Goal: Task Accomplishment & Management: Complete application form

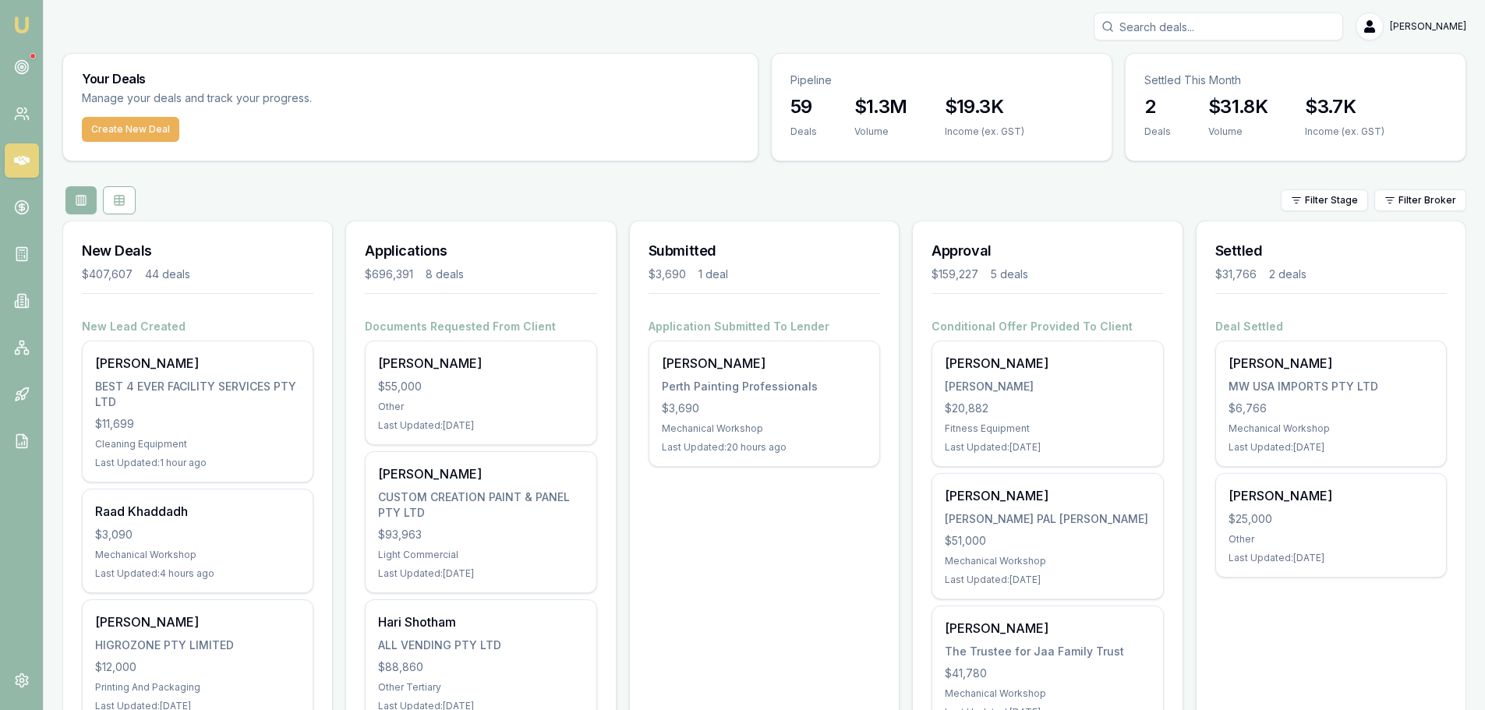
click at [494, 211] on div "Filter Stage Filter Broker" at bounding box center [764, 200] width 1404 height 28
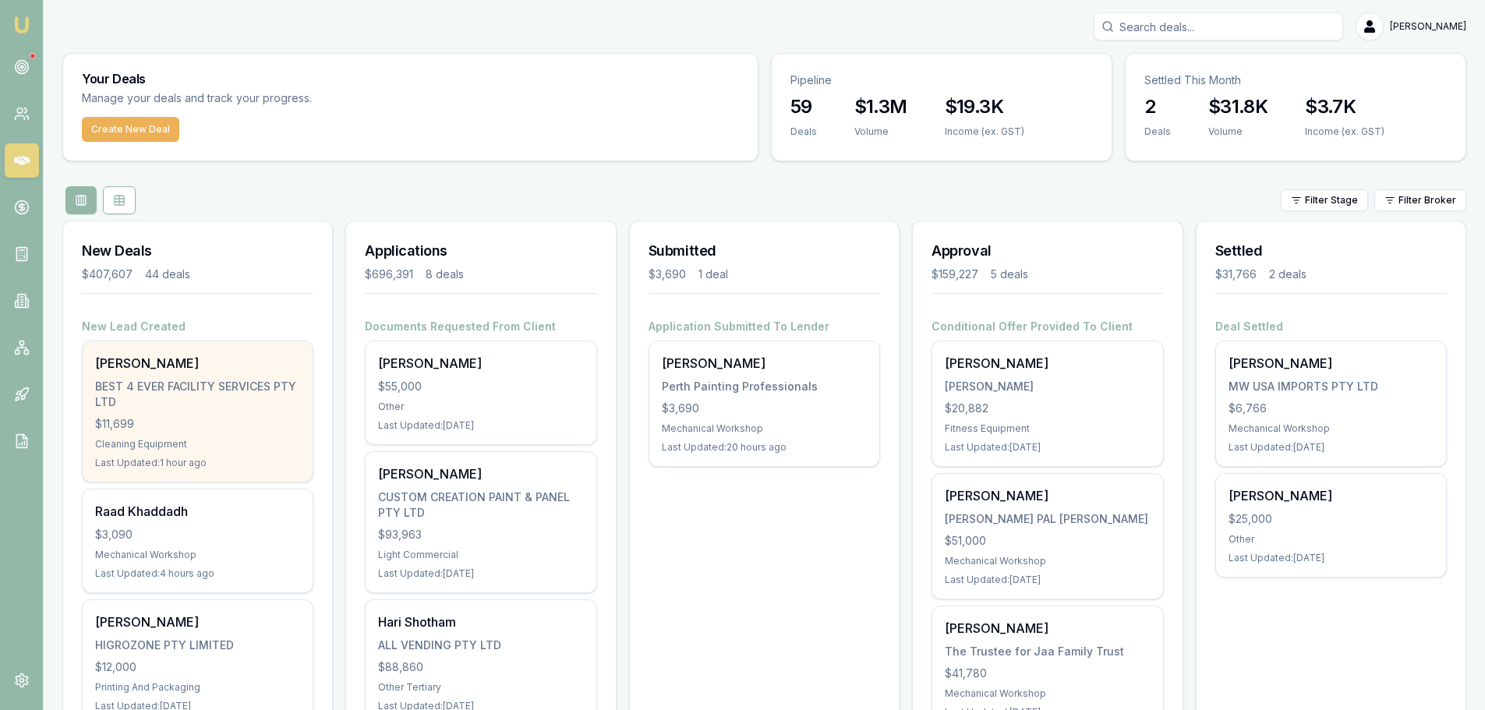
click at [188, 424] on div "$11,699" at bounding box center [197, 424] width 205 height 16
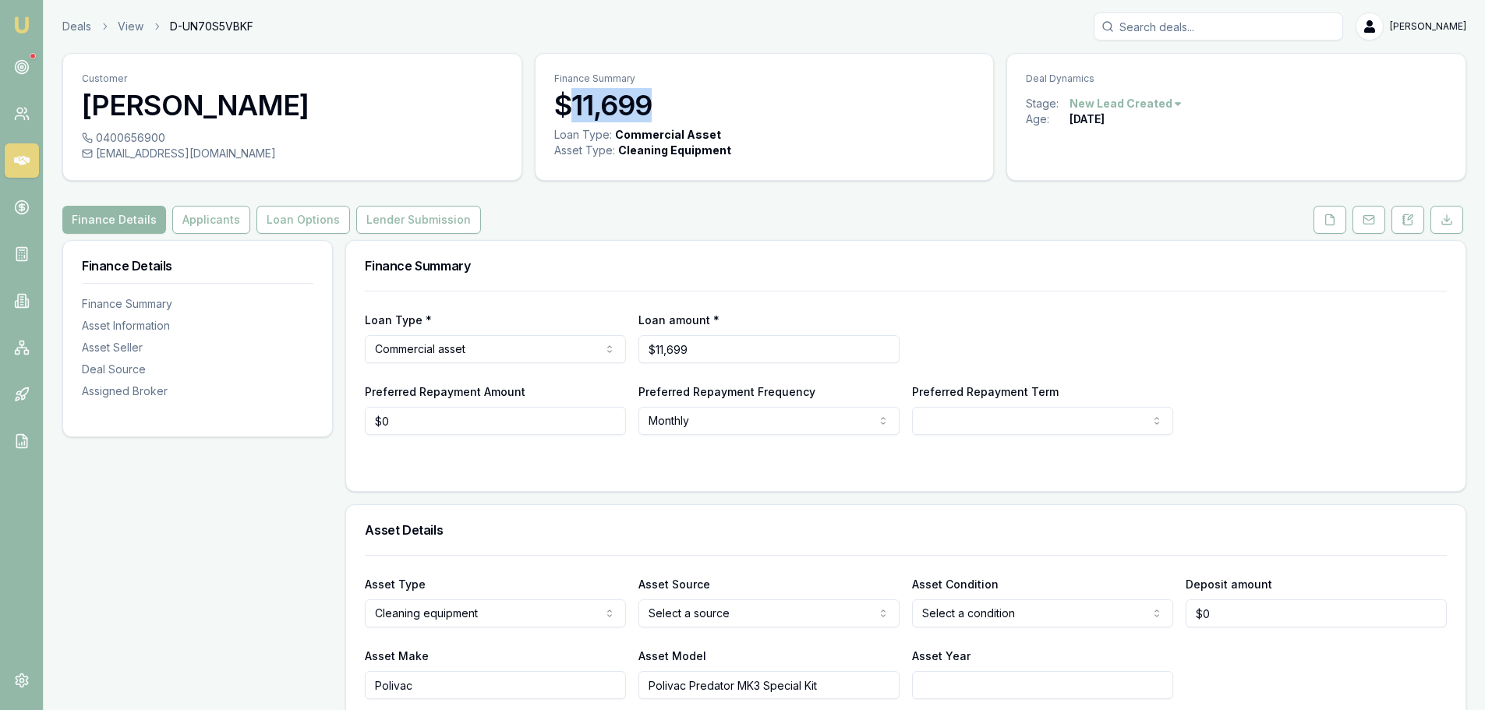
drag, startPoint x: 670, startPoint y: 101, endPoint x: 568, endPoint y: 103, distance: 101.4
click at [568, 103] on h3 "$11,699" at bounding box center [764, 105] width 421 height 31
copy h3 "11,699"
click at [674, 211] on div "Finance Details Applicants Loan Options Lender Submission" at bounding box center [764, 220] width 1404 height 28
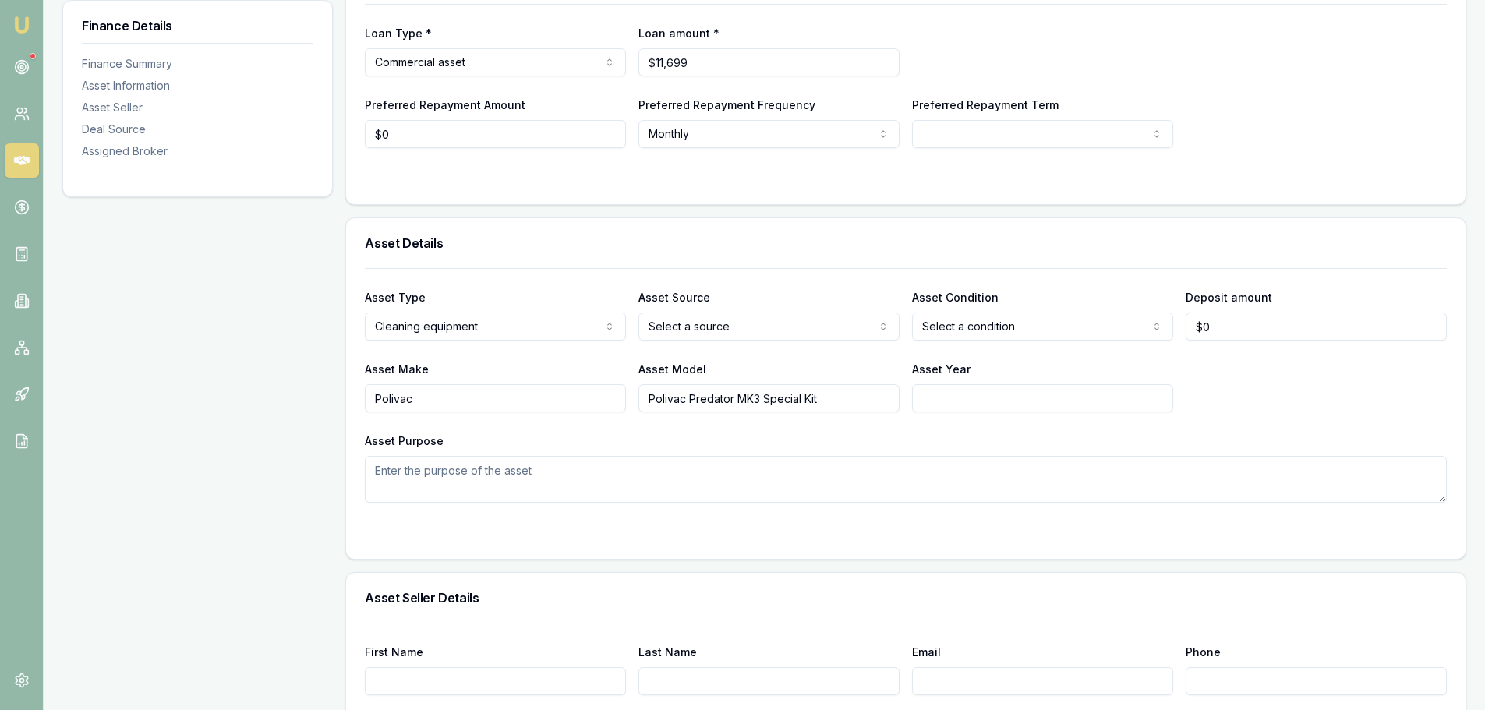
scroll to position [312, 0]
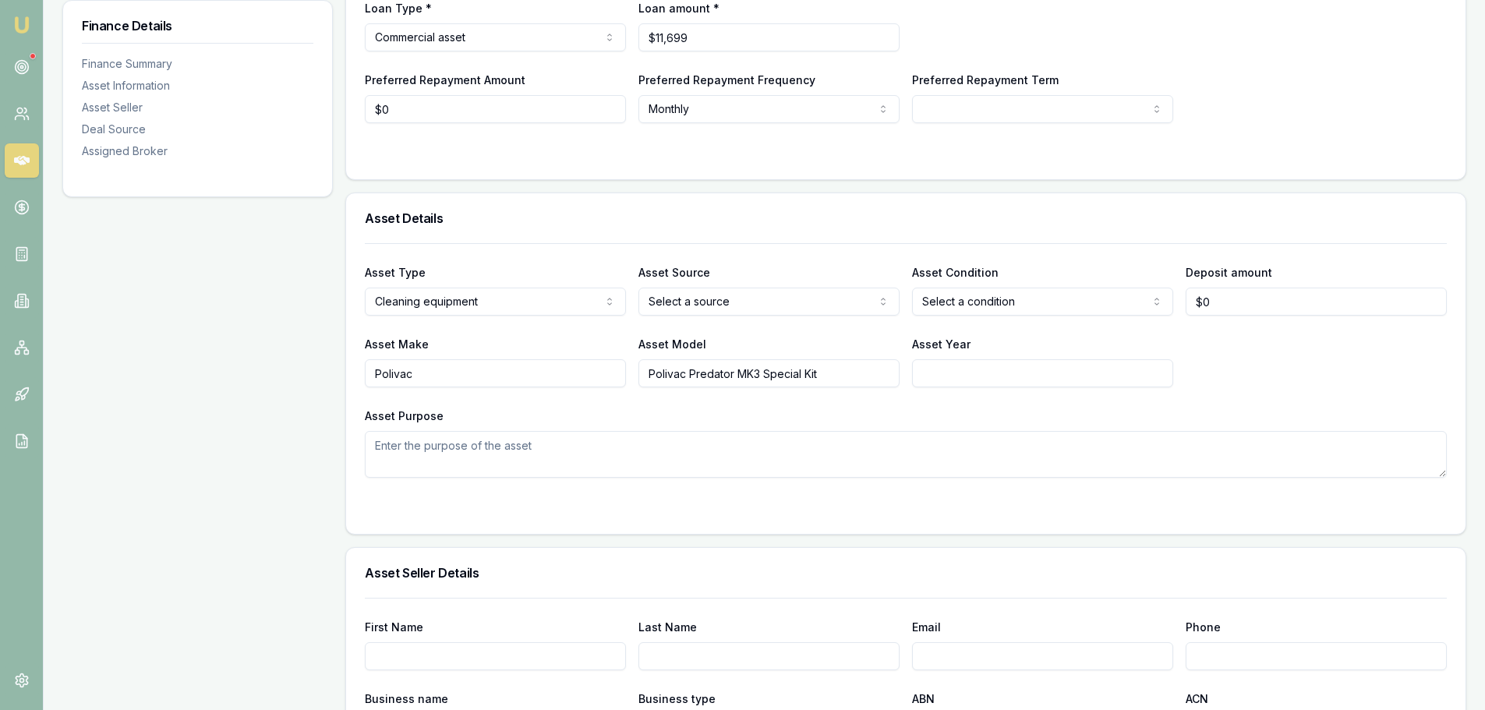
drag, startPoint x: 761, startPoint y: 372, endPoint x: 636, endPoint y: 367, distance: 124.8
click at [636, 367] on div "Asset Make Polivac Asset Model Polivac Predator MK3 Special Kit Asset Year" at bounding box center [906, 361] width 1082 height 53
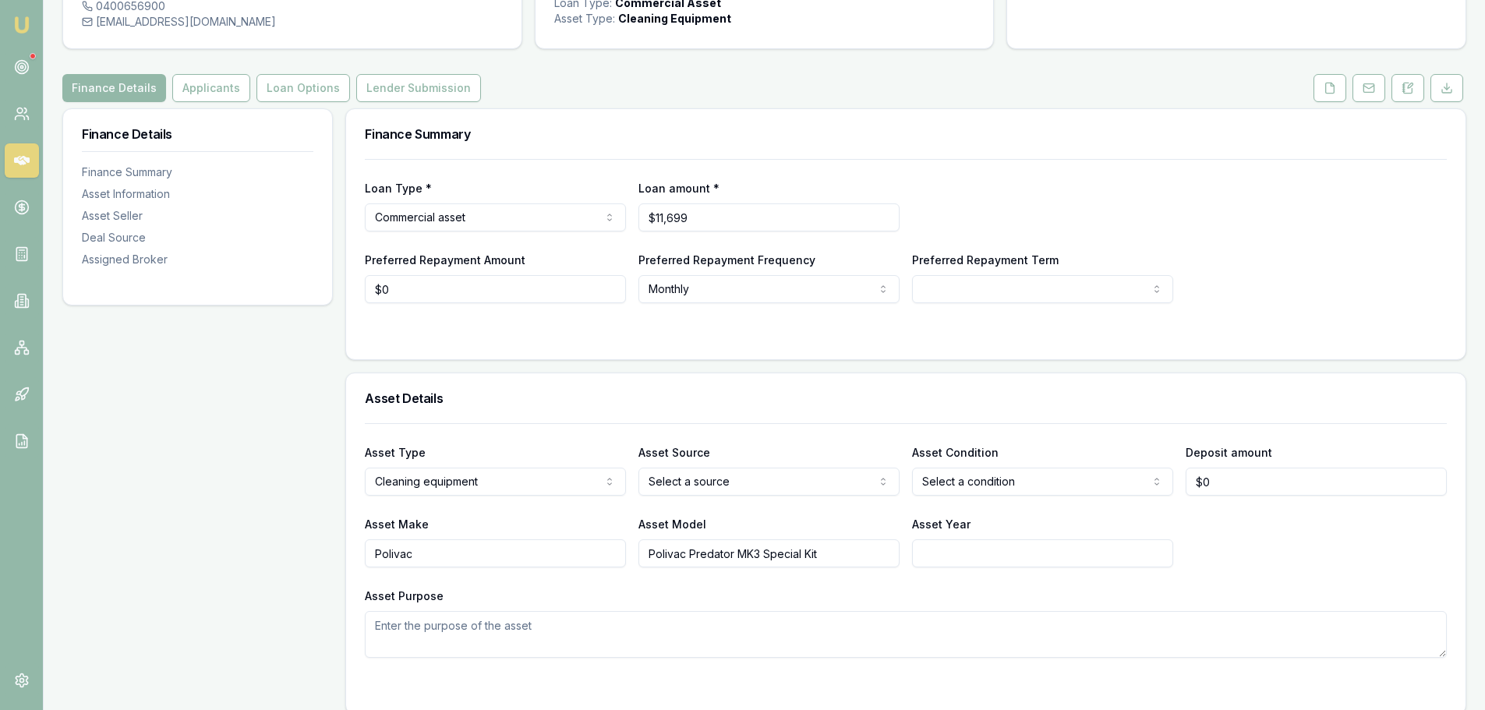
scroll to position [0, 0]
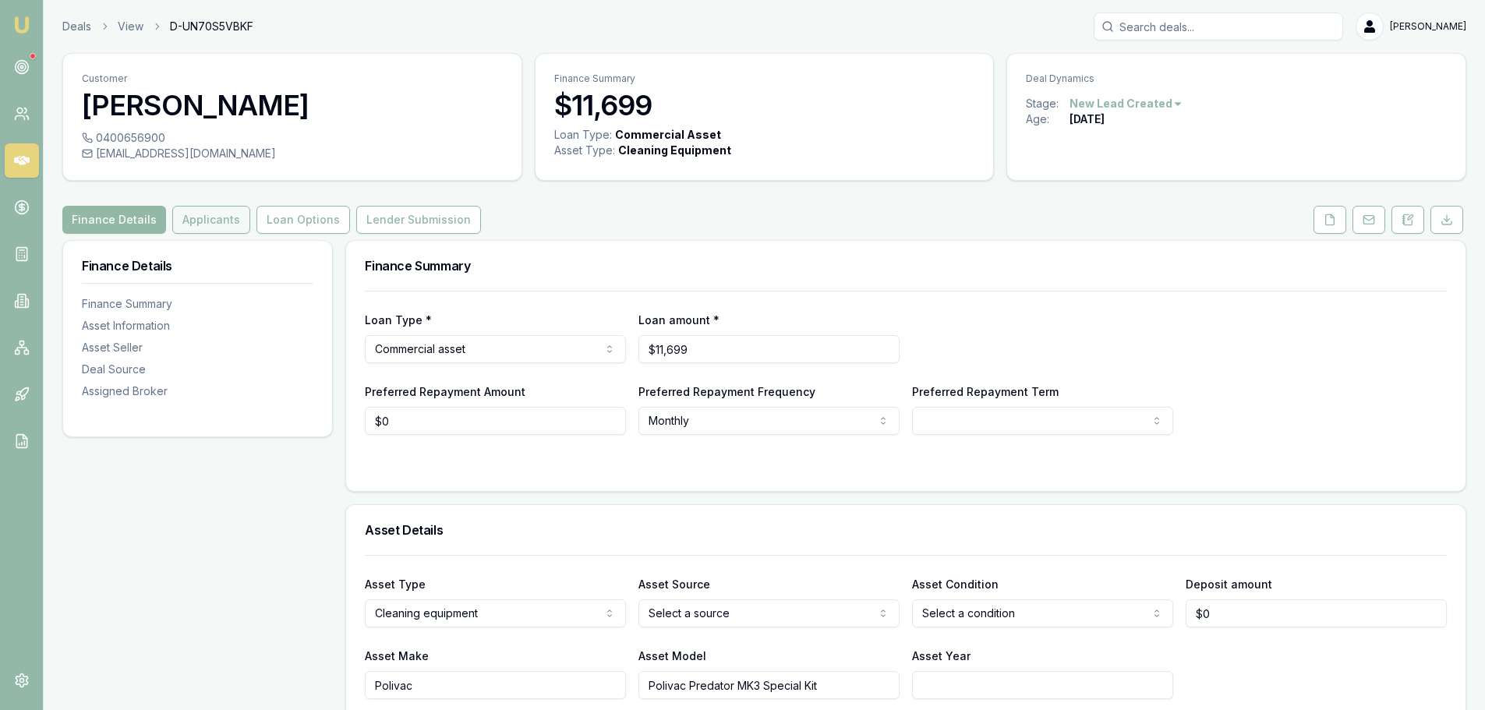
click at [200, 219] on button "Applicants" at bounding box center [211, 220] width 78 height 28
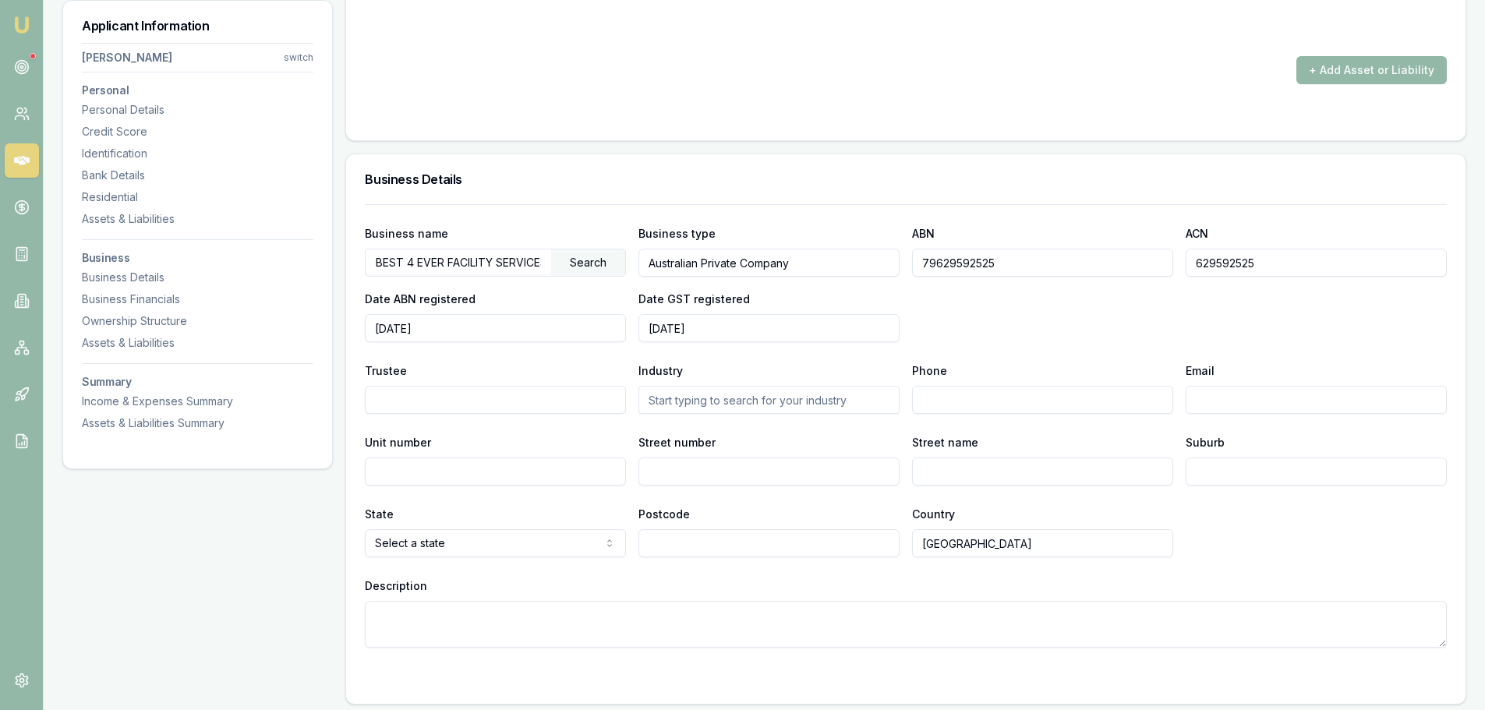
scroll to position [2027, 0]
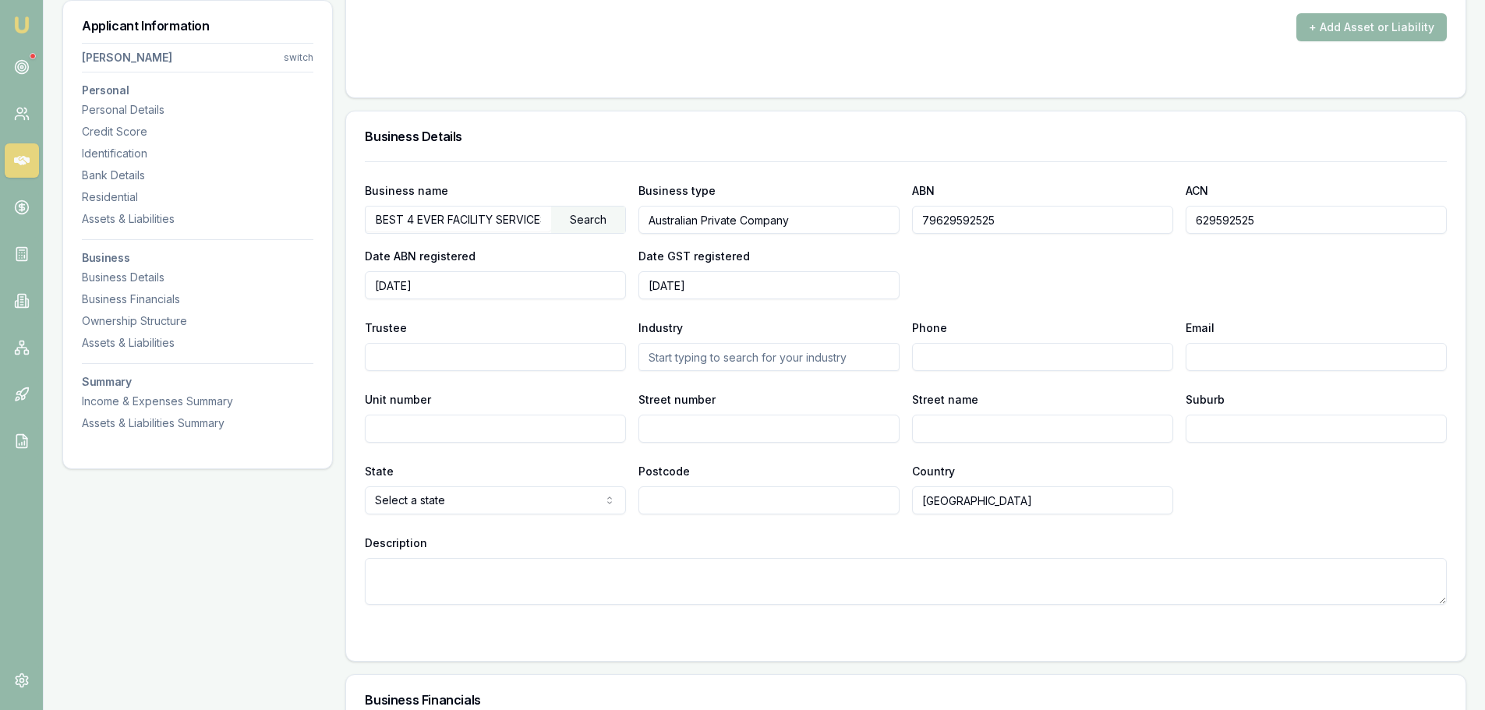
drag, startPoint x: 1032, startPoint y: 221, endPoint x: 890, endPoint y: 221, distance: 141.1
click at [890, 221] on div "Business name BEST 4 EVER FACILITY SERVICES PTY LTD Search Business type Austra…" at bounding box center [906, 240] width 1082 height 119
